Goal: Find contact information

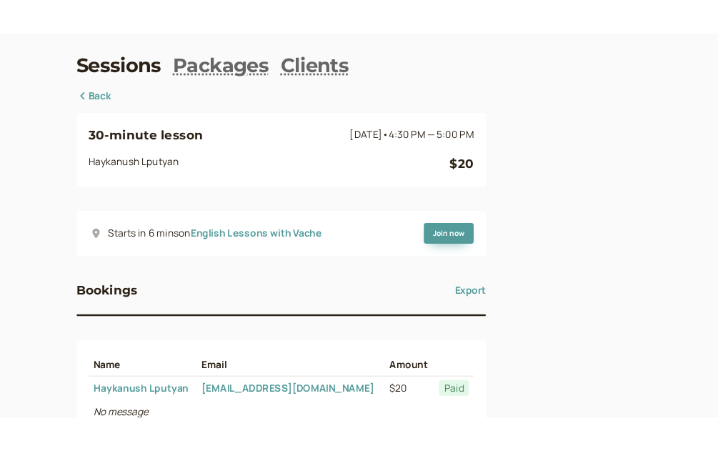
scroll to position [143, 0]
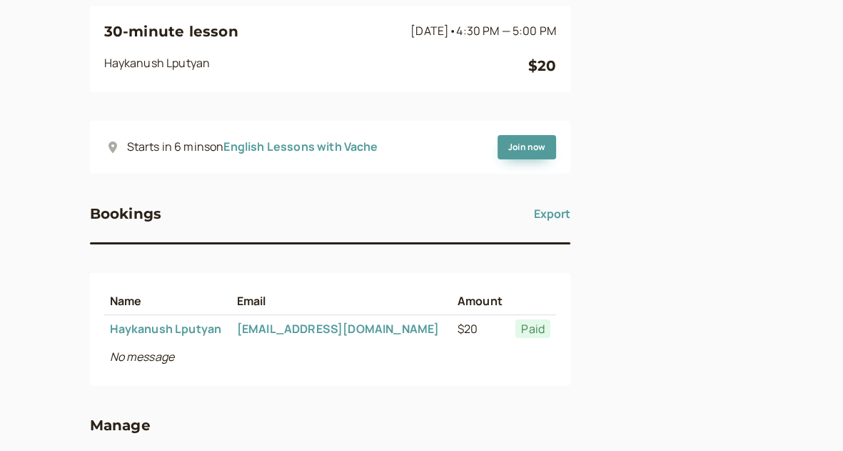
click at [268, 140] on link "English Lessons with Vache" at bounding box center [301, 147] width 154 height 16
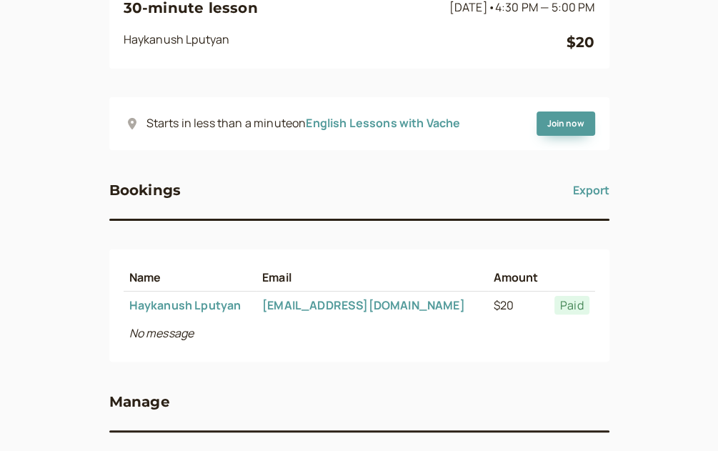
click at [340, 122] on link "English Lessons with Vache" at bounding box center [383, 123] width 154 height 16
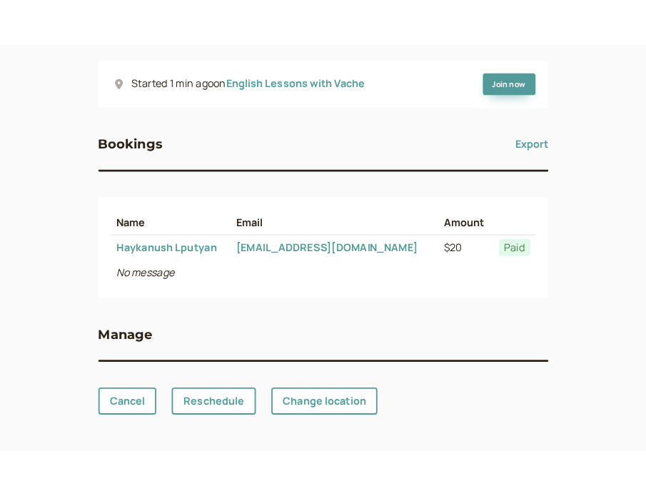
scroll to position [177, 0]
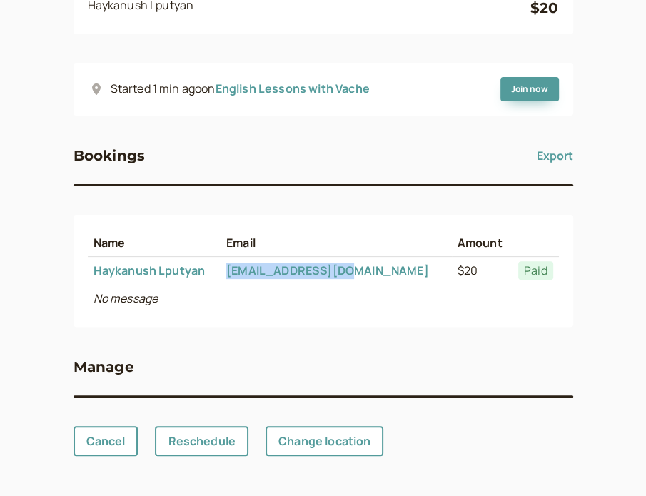
drag, startPoint x: 376, startPoint y: 269, endPoint x: 212, endPoint y: 273, distance: 163.6
click at [262, 276] on td "hlputyan@gmail.com" at bounding box center [336, 271] width 231 height 28
copy link "hlputyan@gmail.com"
click at [314, 268] on link "hlputyan@gmail.com" at bounding box center [327, 271] width 202 height 16
click at [334, 290] on td "No message" at bounding box center [300, 299] width 425 height 28
